Goal: Find specific page/section: Find specific page/section

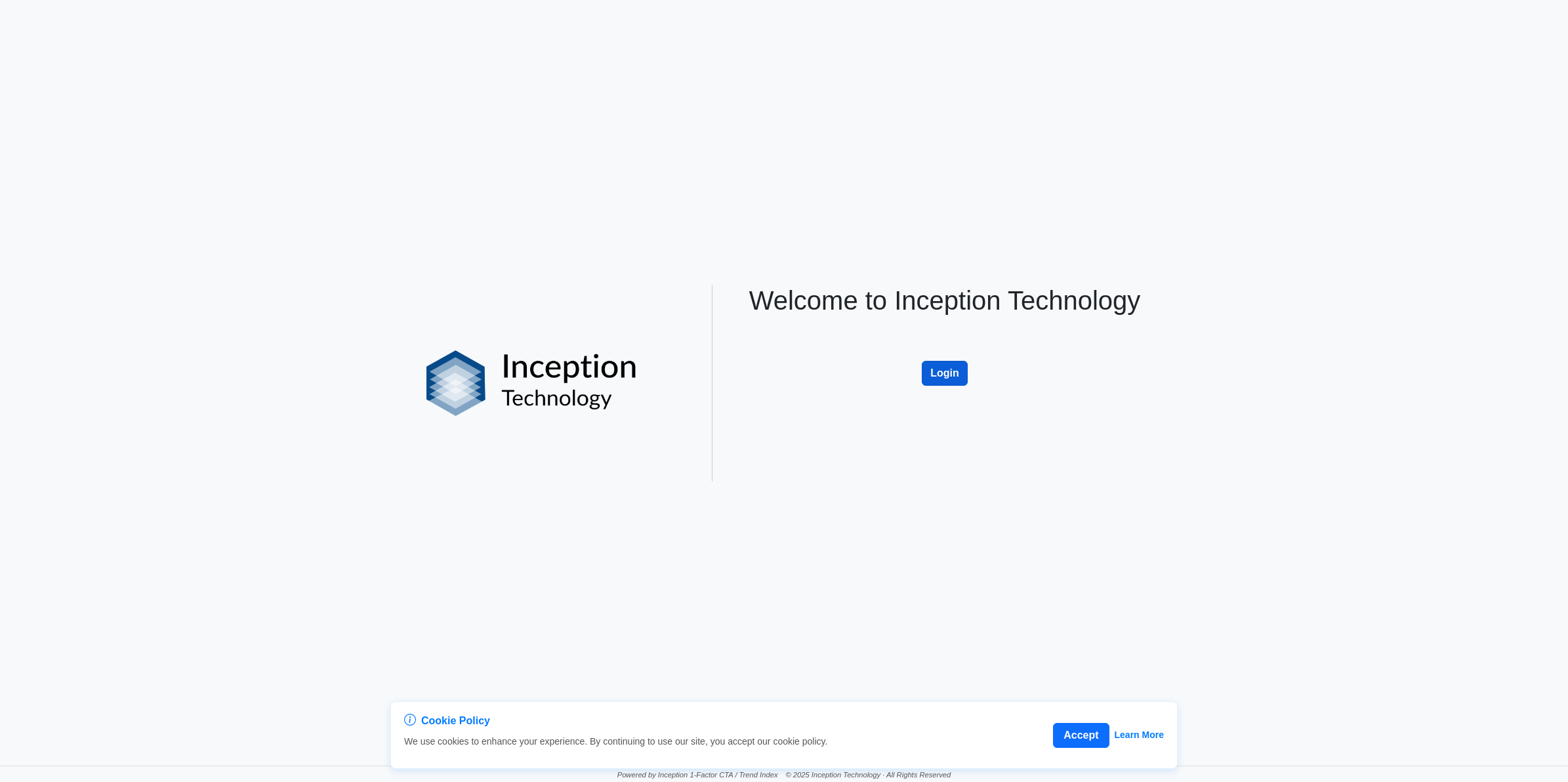
click at [933, 368] on button "Login" at bounding box center [944, 373] width 46 height 25
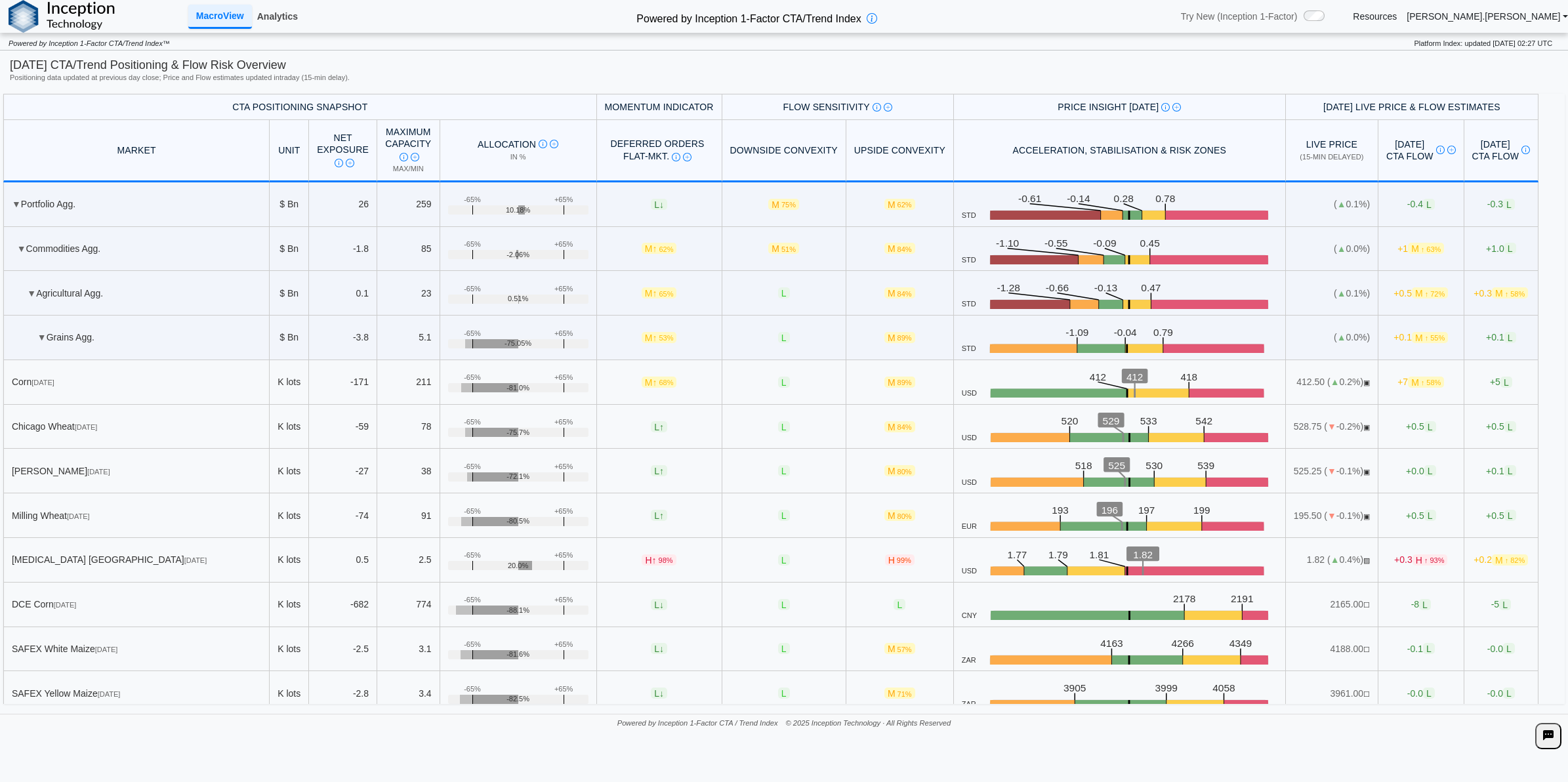
click at [273, 15] on link "Analytics" at bounding box center [277, 16] width 51 height 23
